Goal: Information Seeking & Learning: Learn about a topic

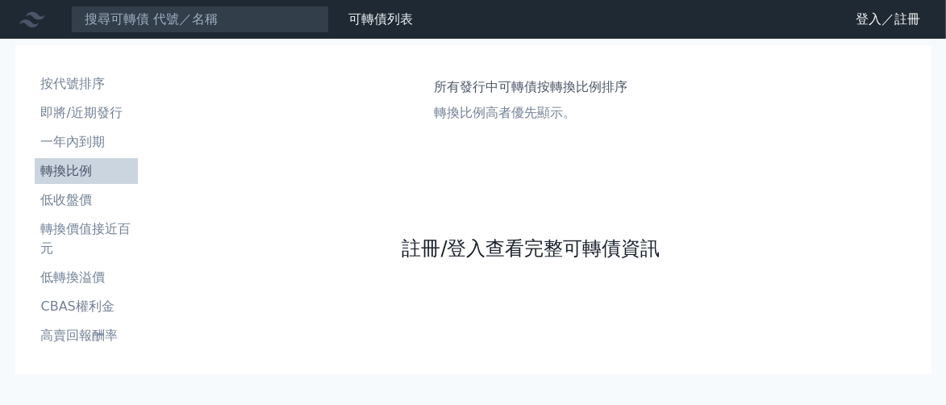
click at [481, 239] on link "註冊/登入查看完整可轉債資訊" at bounding box center [531, 248] width 258 height 26
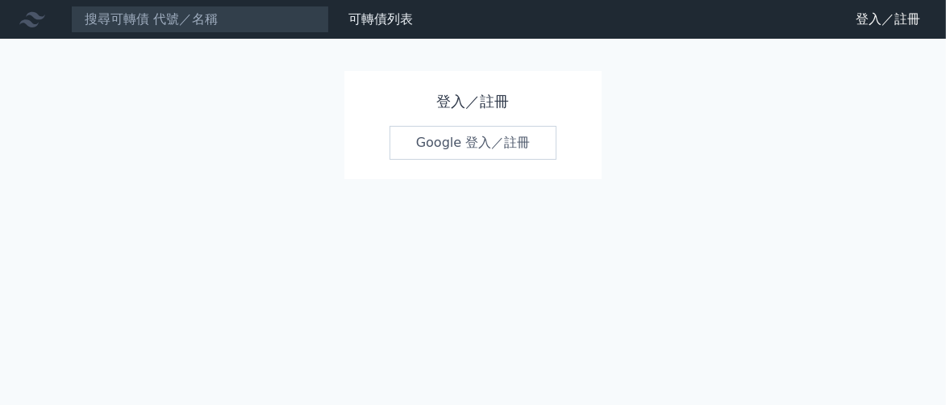
click at [450, 132] on link "Google 登入／註冊" at bounding box center [473, 143] width 168 height 34
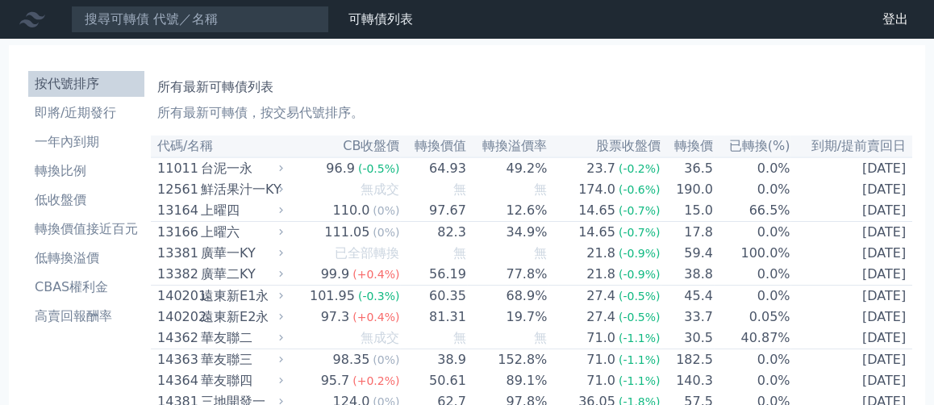
click at [92, 82] on li "按代號排序" at bounding box center [86, 83] width 116 height 19
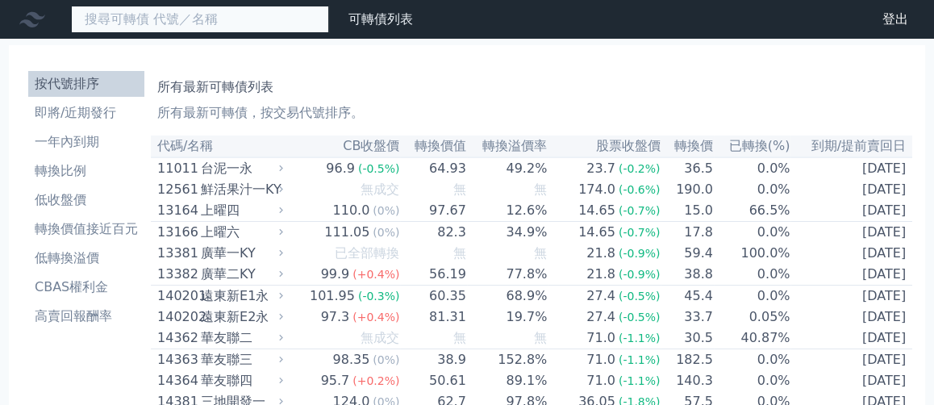
click at [116, 27] on input at bounding box center [200, 19] width 258 height 27
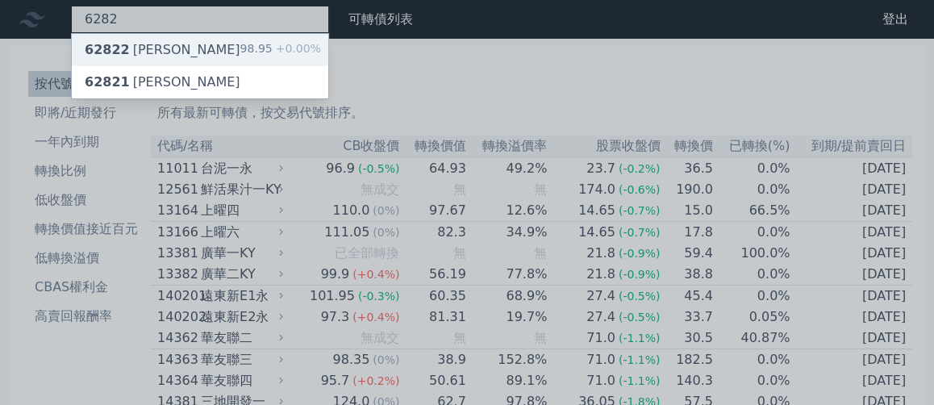
type input "6282"
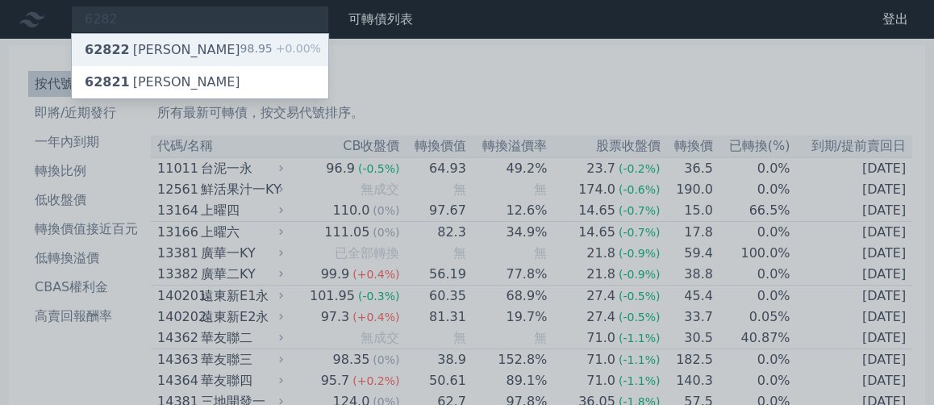
click at [139, 44] on div "62822 [PERSON_NAME]" at bounding box center [163, 49] width 156 height 19
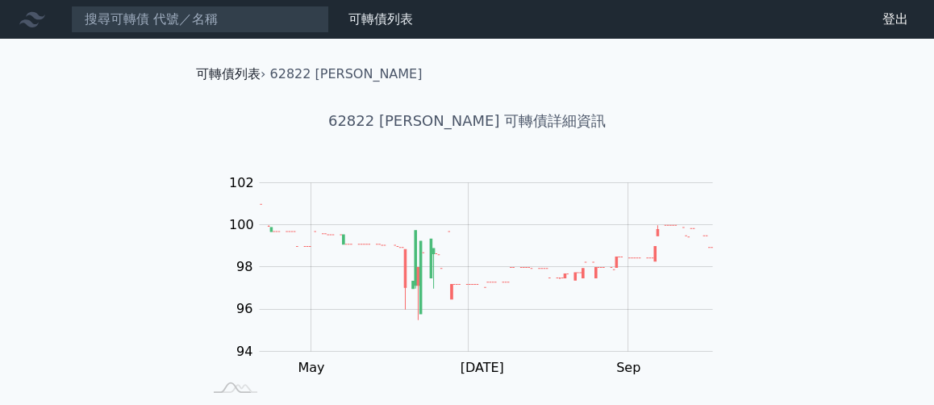
click at [218, 72] on link "可轉債列表" at bounding box center [228, 73] width 64 height 15
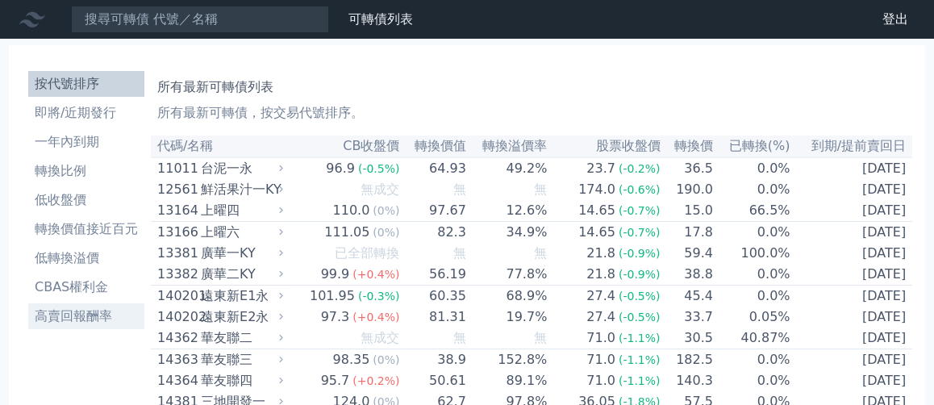
click at [94, 323] on li "高賣回報酬率" at bounding box center [86, 315] width 116 height 19
